Goal: Navigation & Orientation: Go to known website

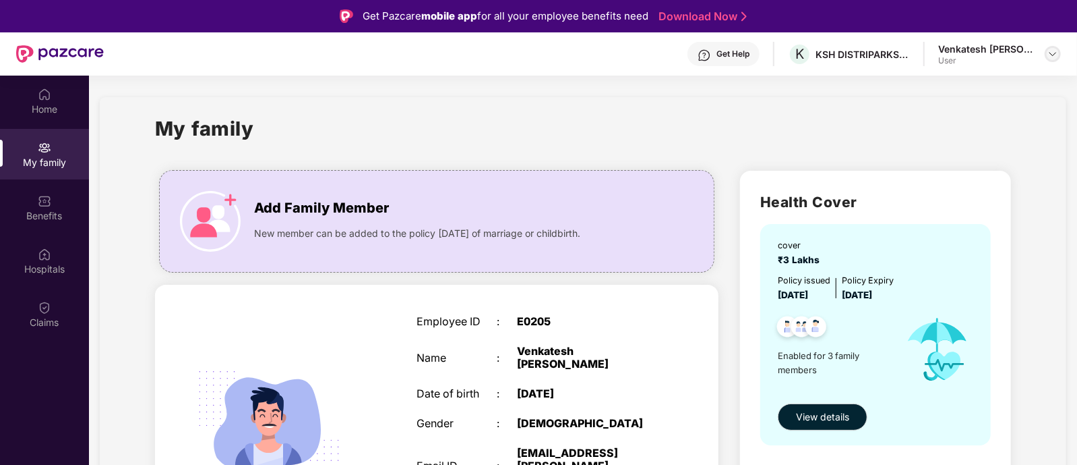
click at [1059, 57] on div at bounding box center [1053, 54] width 16 height 16
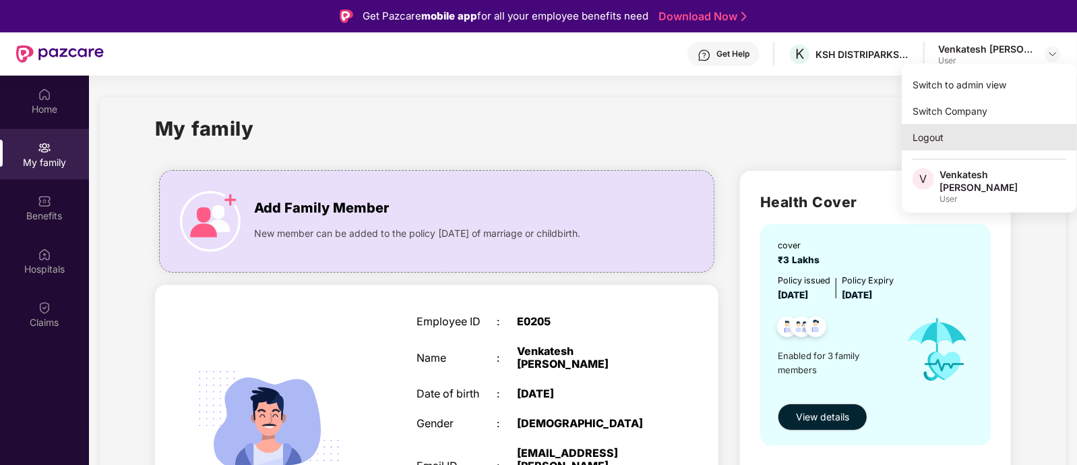
click at [940, 139] on div "Logout" at bounding box center [989, 137] width 175 height 26
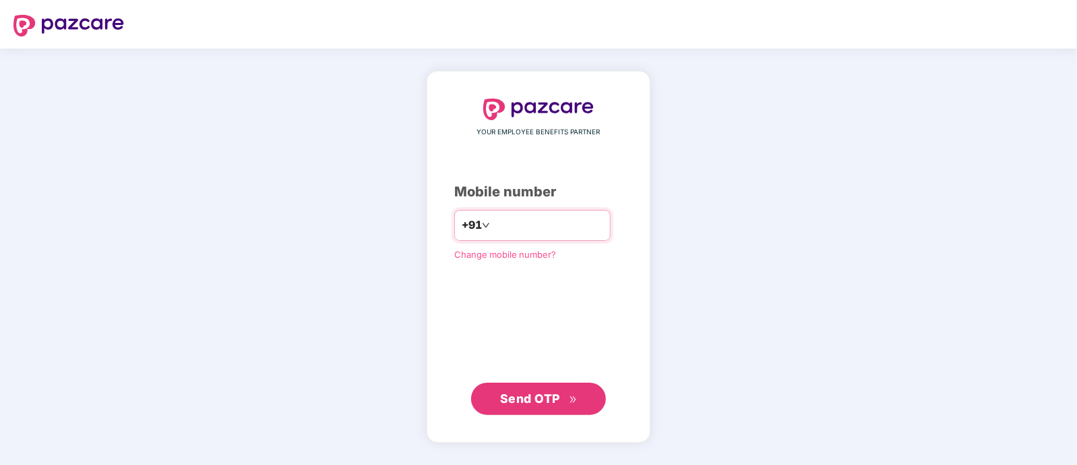
click at [564, 224] on input "number" at bounding box center [548, 225] width 111 height 22
type input "**********"
click at [543, 400] on span "Send OTP" at bounding box center [530, 397] width 60 height 14
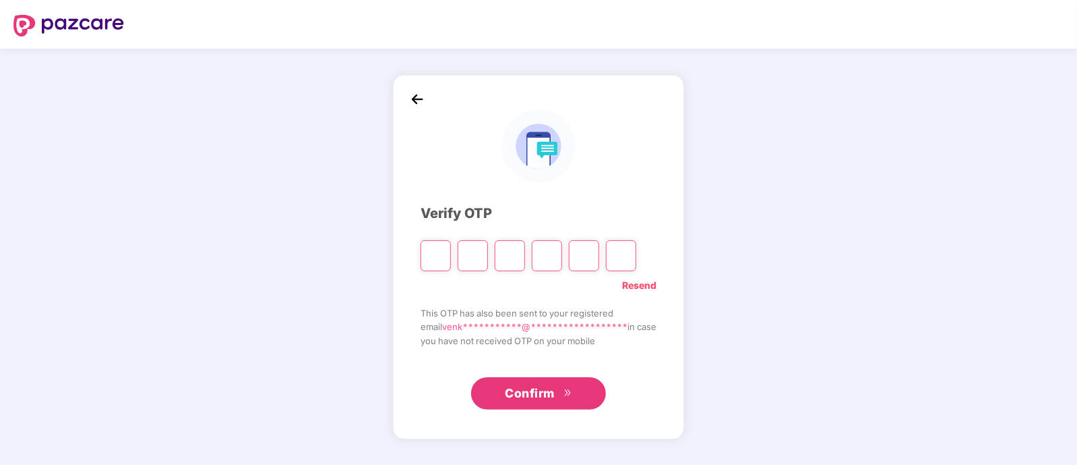
type input "*"
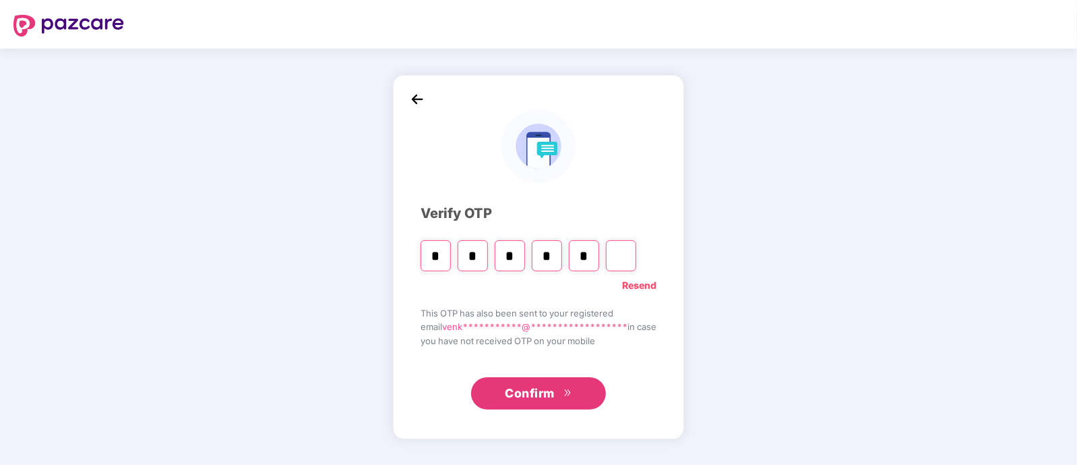
type input "*"
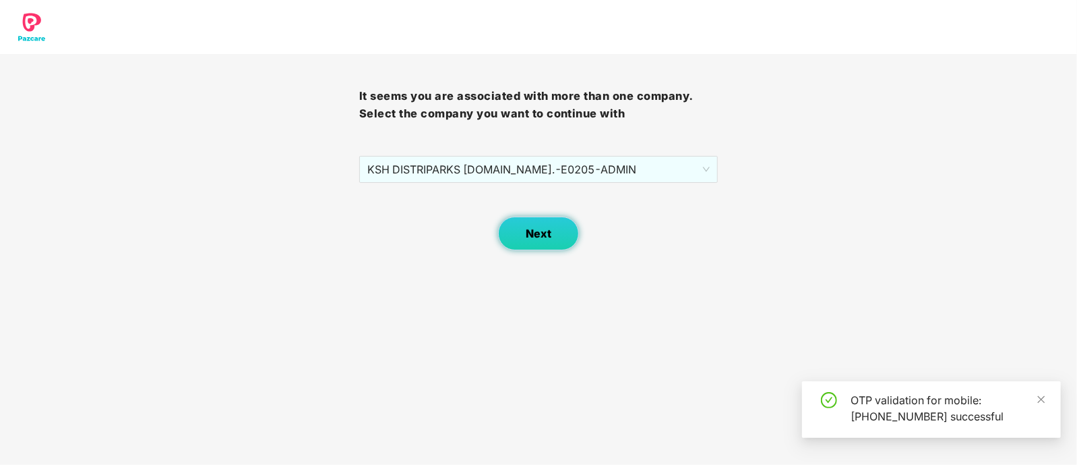
click at [536, 230] on span "Next" at bounding box center [539, 233] width 26 height 13
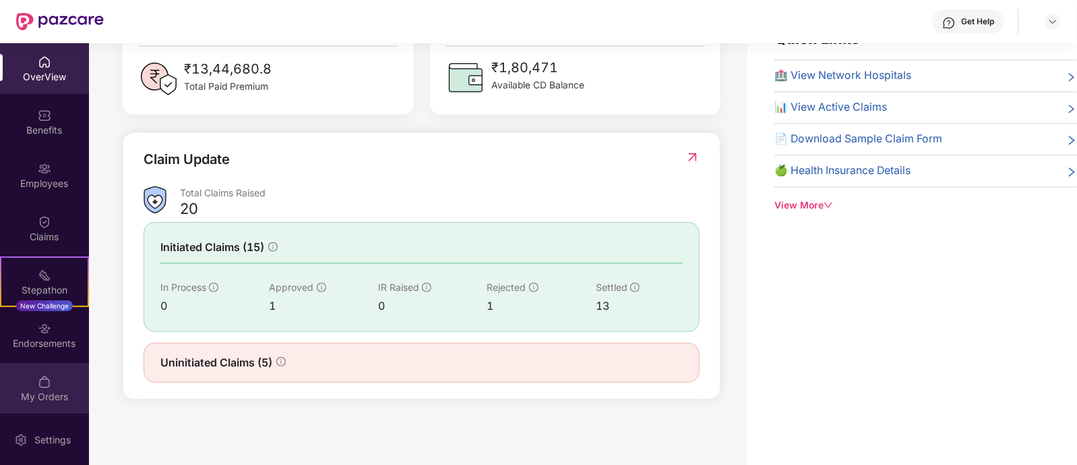
scroll to position [1, 0]
